Goal: Information Seeking & Learning: Learn about a topic

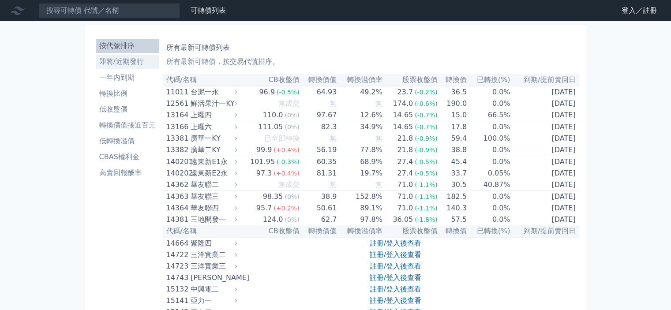
click at [142, 65] on li "即將/近期發行" at bounding box center [128, 61] width 64 height 11
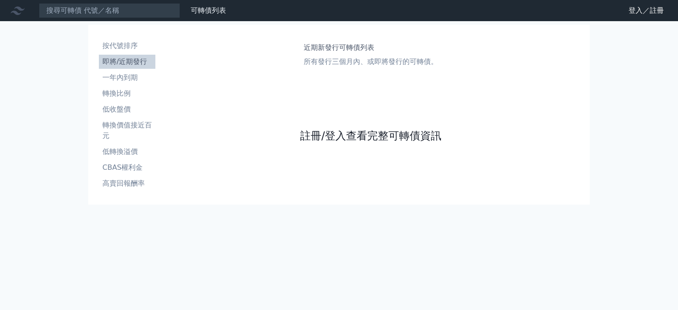
click at [340, 138] on link "註冊/登入查看完整可轉債資訊" at bounding box center [370, 136] width 141 height 14
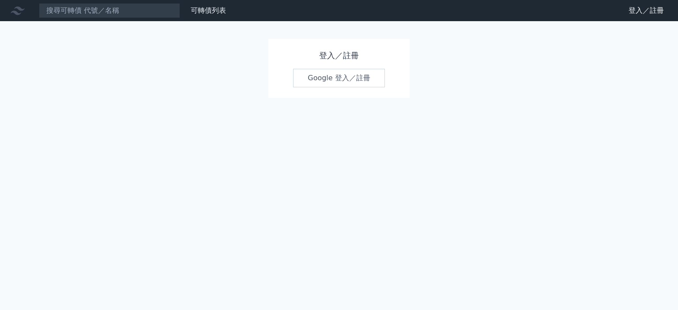
click at [333, 80] on link "Google 登入／註冊" at bounding box center [339, 78] width 92 height 19
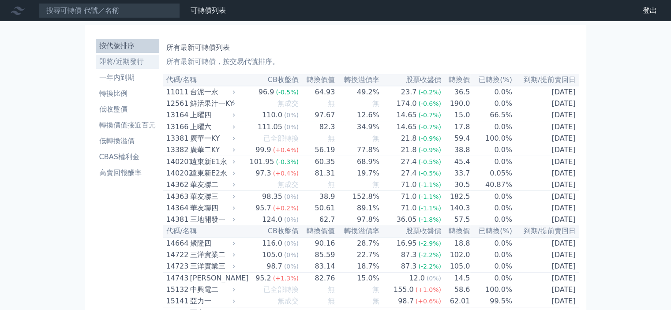
click at [141, 66] on li "即將/近期發行" at bounding box center [128, 61] width 64 height 11
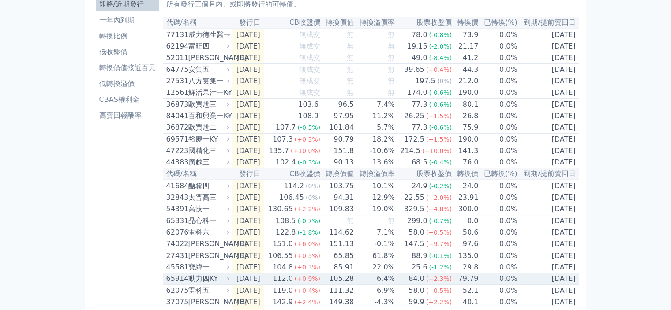
scroll to position [6, 0]
